Goal: Task Accomplishment & Management: Use online tool/utility

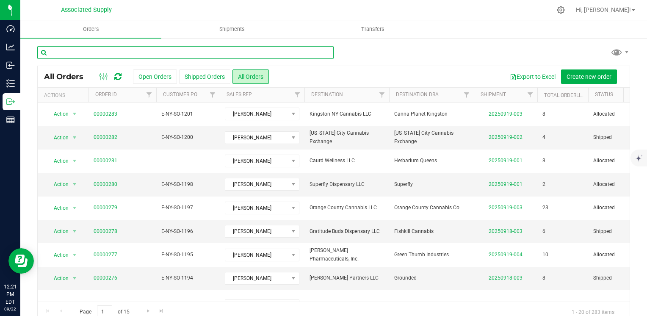
click at [131, 55] on input "text" at bounding box center [185, 52] width 296 height 13
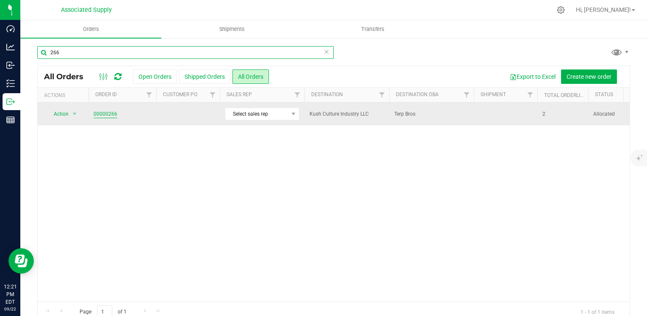
type input "266"
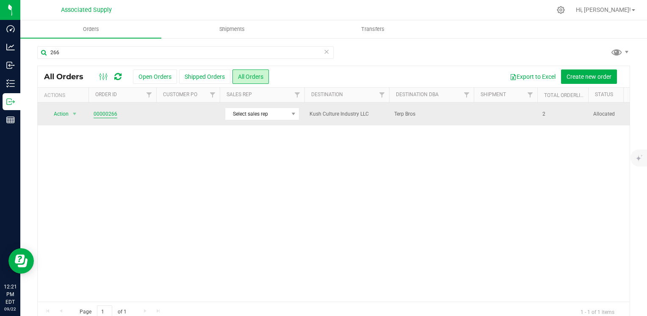
click at [106, 114] on link "00000266" at bounding box center [106, 114] width 24 height 8
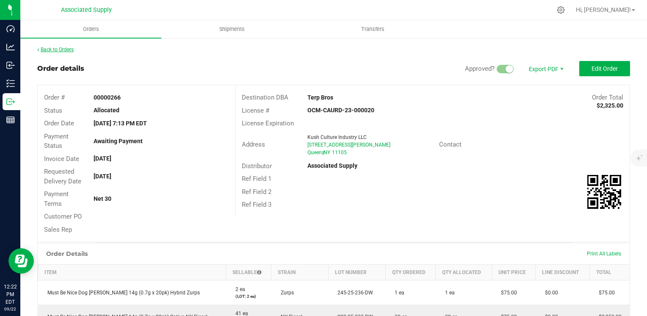
click at [50, 48] on link "Back to Orders" at bounding box center [55, 50] width 36 height 6
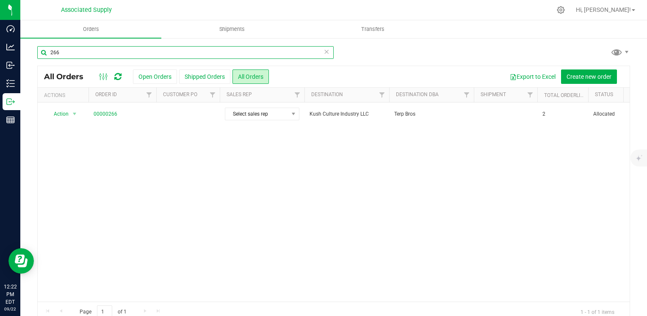
click at [62, 55] on input "266" at bounding box center [185, 52] width 296 height 13
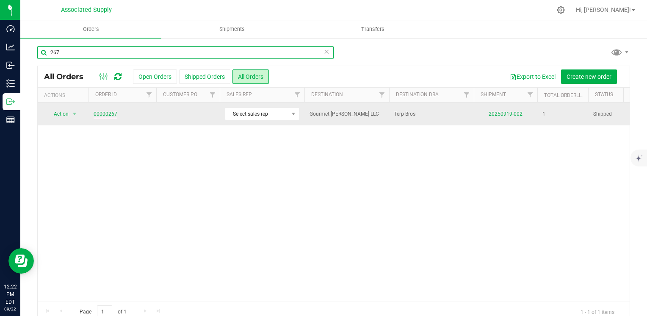
type input "267"
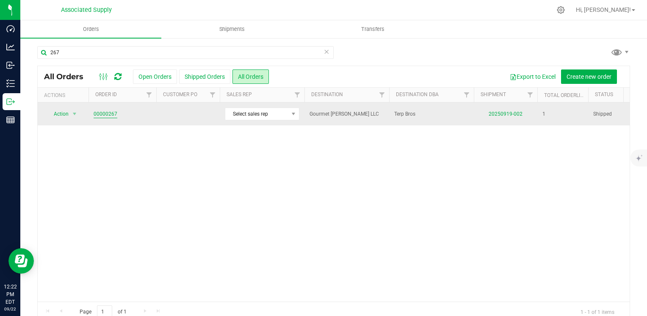
click at [106, 113] on link "00000267" at bounding box center [106, 114] width 24 height 8
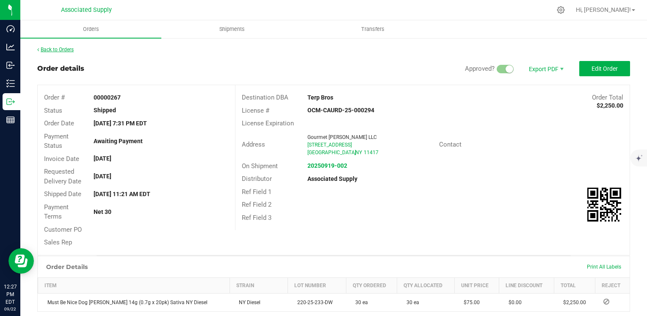
click at [50, 49] on link "Back to Orders" at bounding box center [55, 50] width 36 height 6
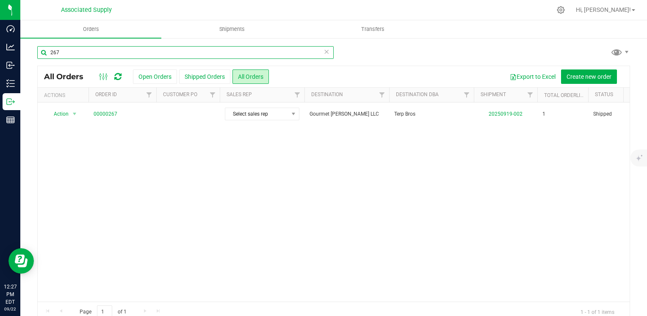
click at [78, 55] on input "267" at bounding box center [185, 52] width 296 height 13
type input "2"
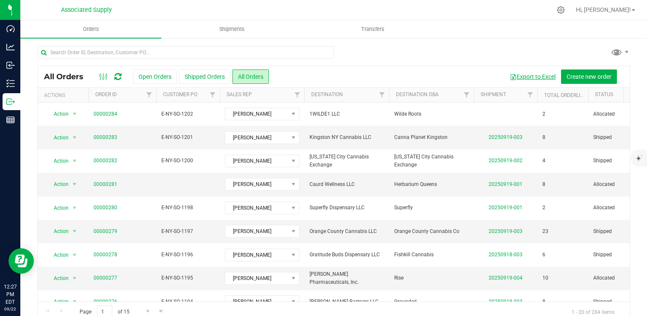
click at [520, 75] on button "Export to Excel" at bounding box center [532, 76] width 57 height 14
